Goal: Entertainment & Leisure: Browse casually

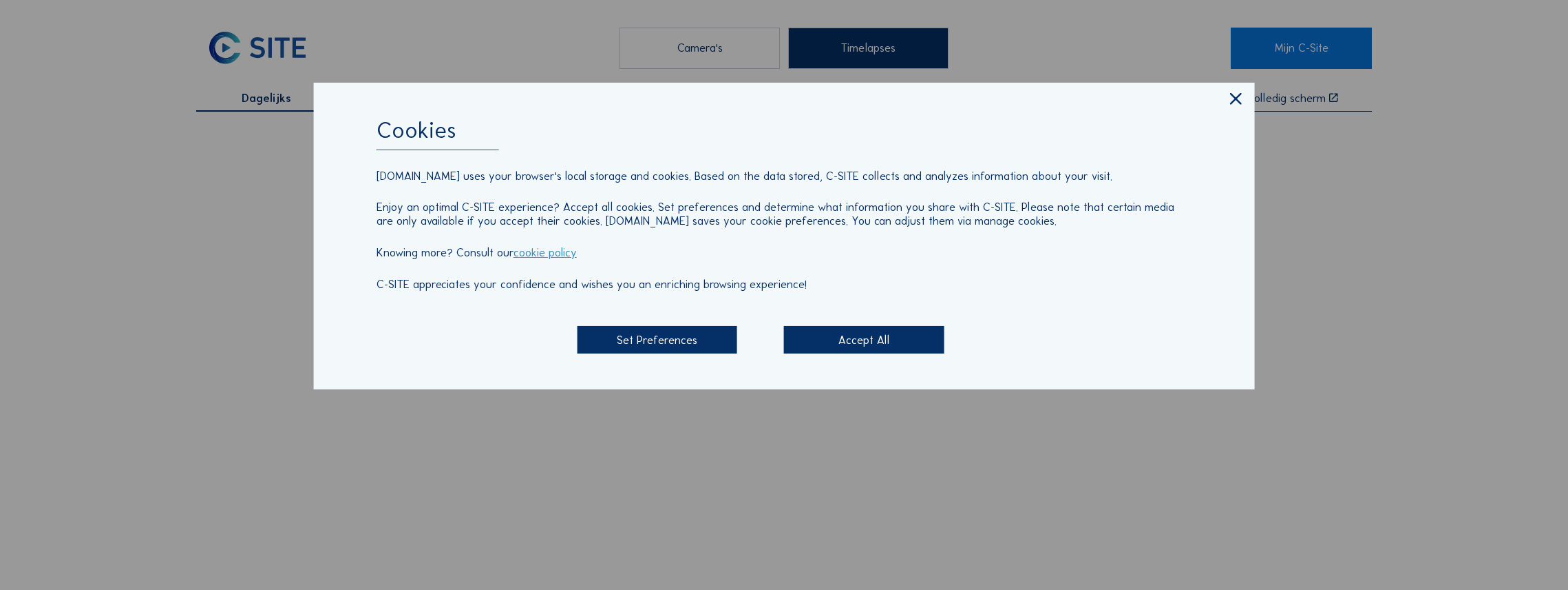
click at [865, 338] on div "Accept All" at bounding box center [864, 340] width 160 height 27
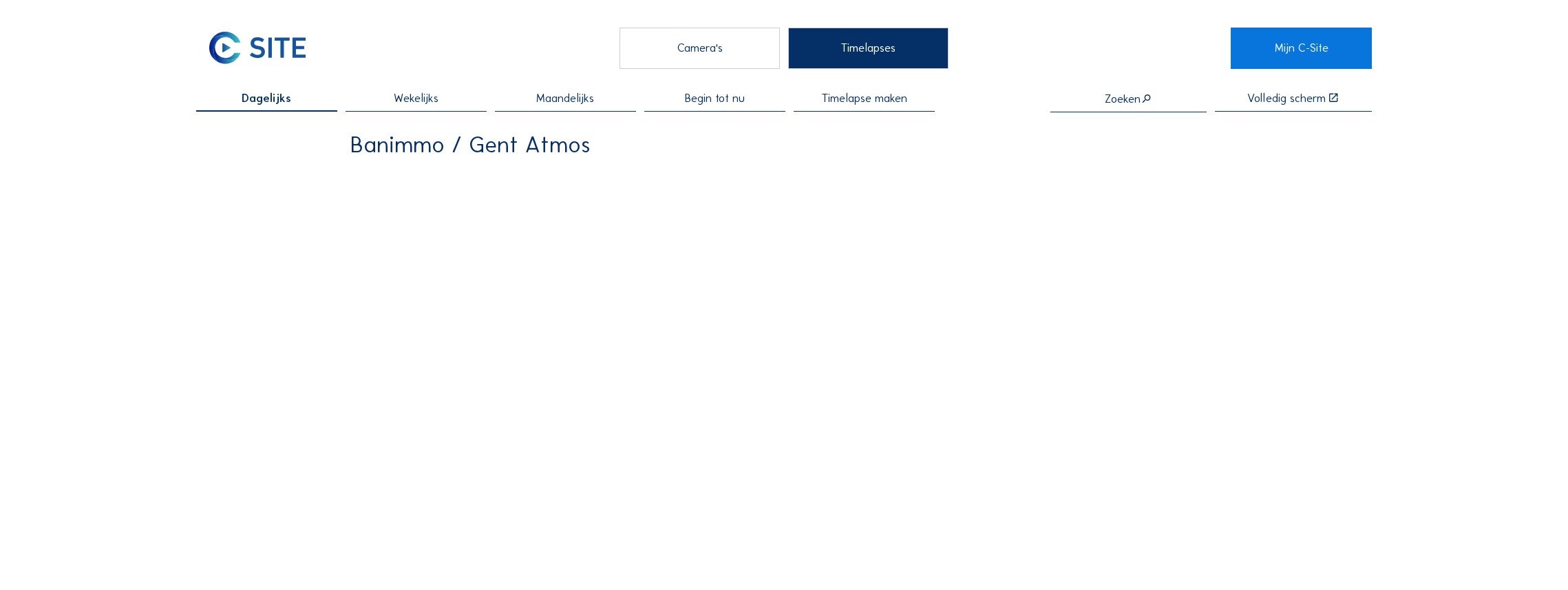
click at [754, 51] on div "Camera's" at bounding box center [699, 48] width 160 height 41
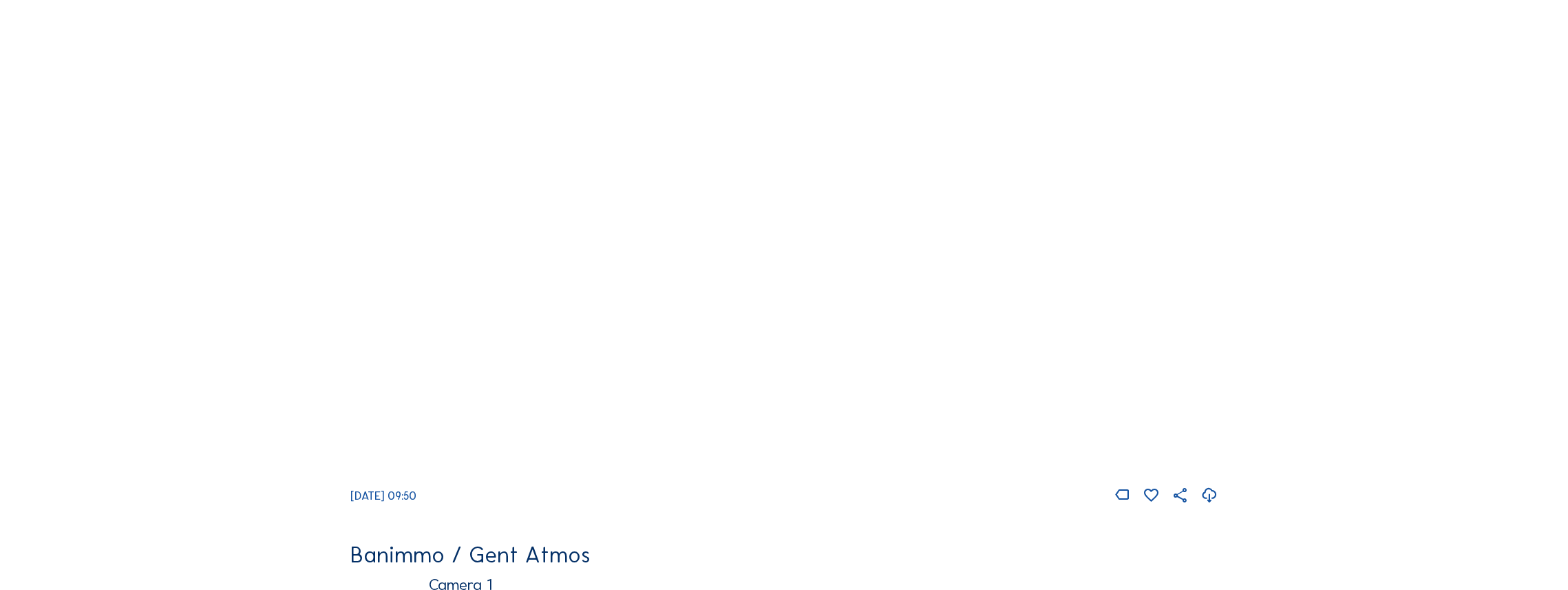
scroll to position [114, 0]
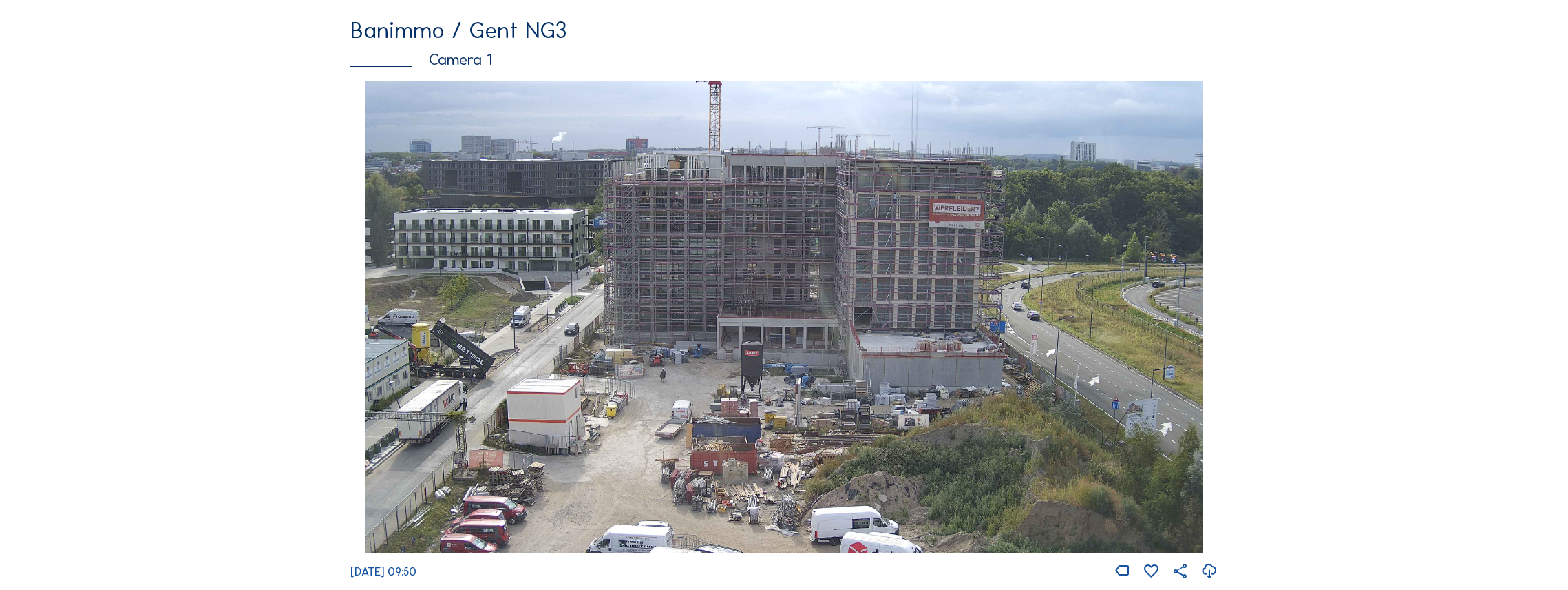
click at [756, 149] on img at bounding box center [783, 317] width 838 height 472
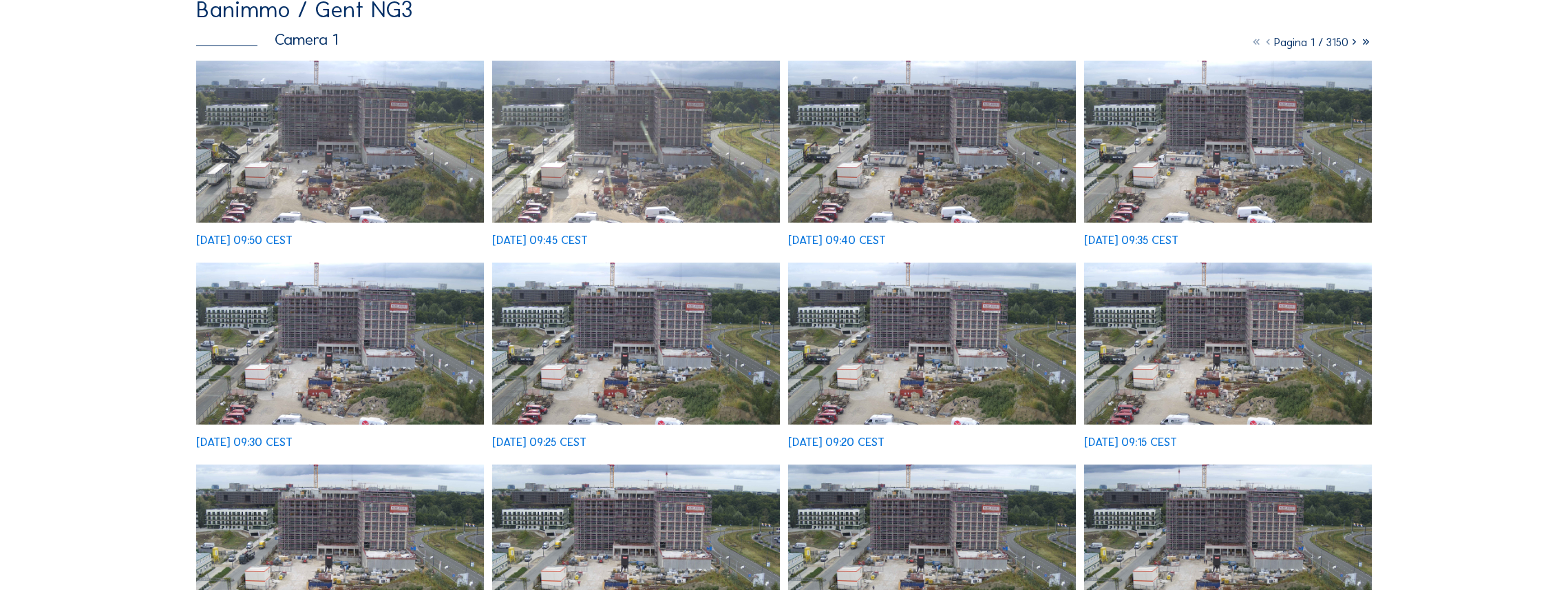
scroll to position [414, 0]
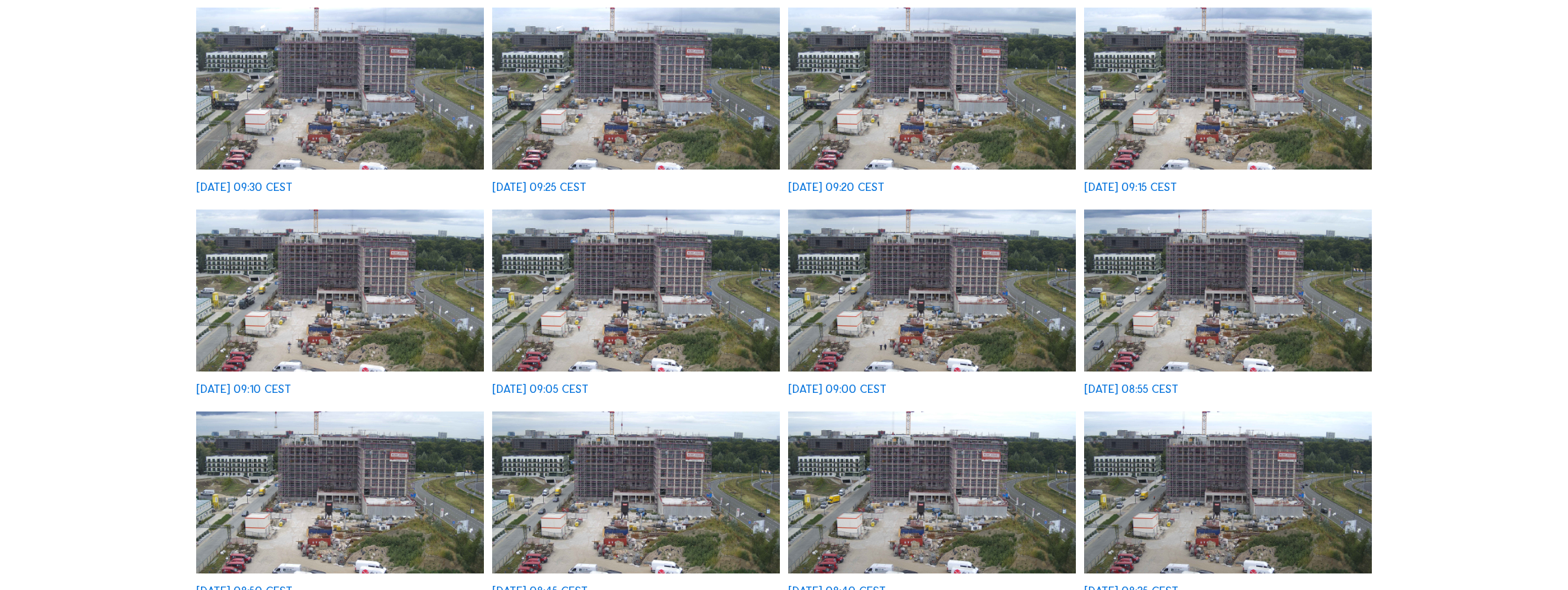
click at [465, 318] on img at bounding box center [340, 290] width 288 height 162
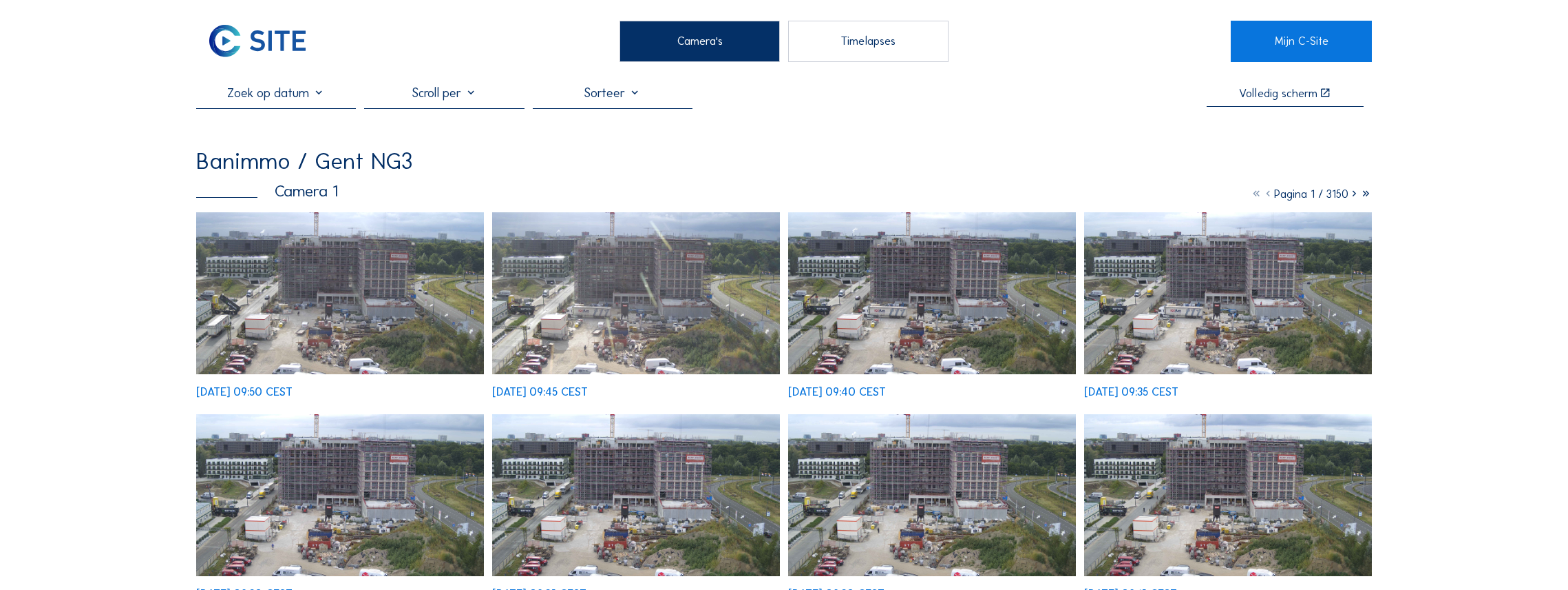
scroll to position [0, 0]
